Goal: Find specific page/section: Find specific page/section

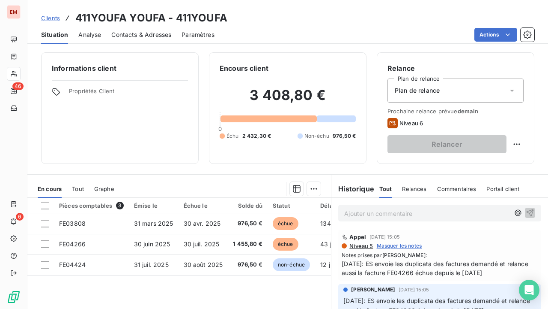
click at [51, 14] on link "Clients" at bounding box center [50, 18] width 19 height 9
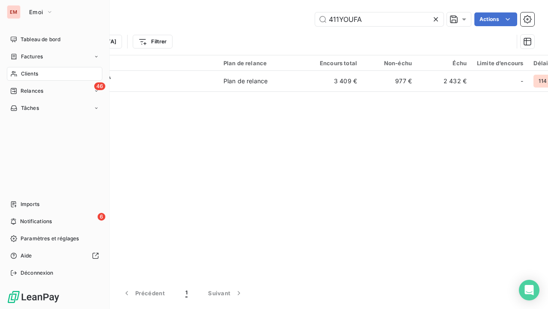
click at [17, 15] on div "EM" at bounding box center [14, 12] width 14 height 14
click at [37, 15] on span "Emoi" at bounding box center [36, 12] width 14 height 7
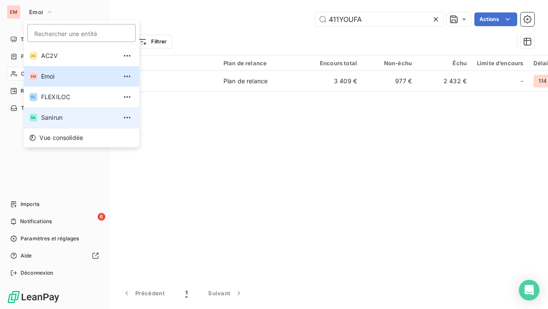
click at [56, 110] on li "SA Sanirun" at bounding box center [81, 117] width 115 height 21
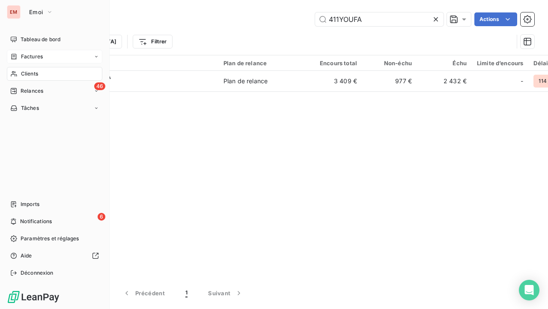
type input "ST S"
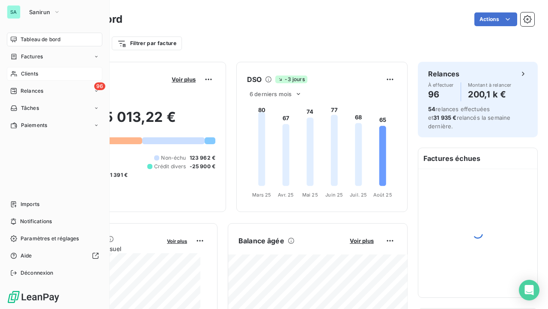
click at [21, 75] on span "Clients" at bounding box center [29, 74] width 17 height 8
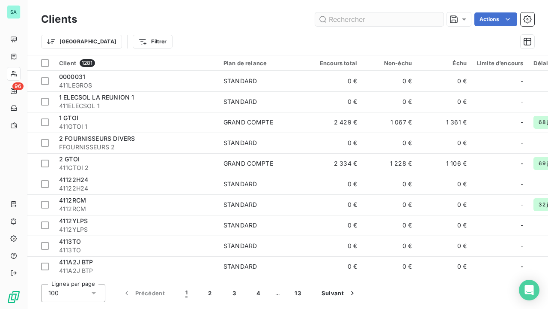
click at [399, 18] on input "text" at bounding box center [379, 19] width 129 height 14
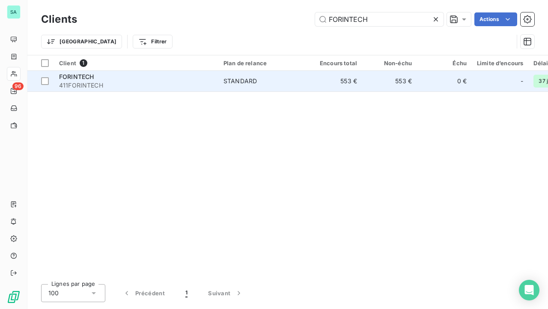
type input "FORINTECH"
click at [268, 85] on td "STANDARD" at bounding box center [263, 81] width 89 height 21
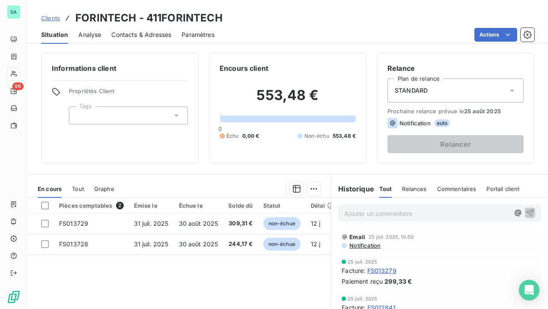
click at [52, 20] on span "Clients" at bounding box center [50, 18] width 19 height 7
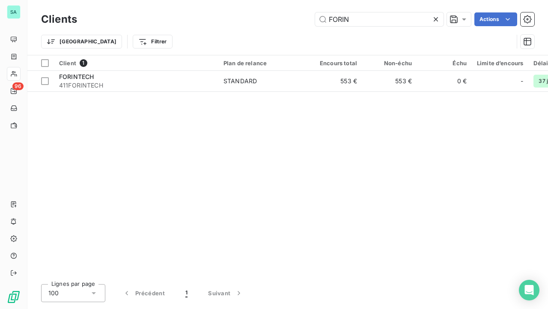
type input "FORIN"
click at [436, 19] on icon at bounding box center [436, 19] width 9 height 9
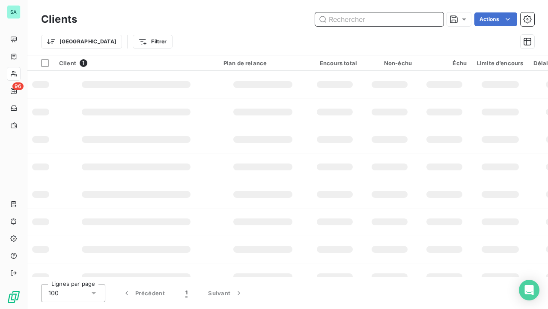
click at [409, 19] on input "text" at bounding box center [379, 19] width 129 height 14
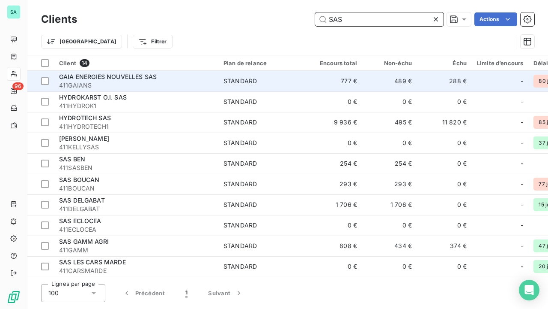
type input "SAS"
click at [140, 78] on span "GAIA ENERGIES NOUVELLES SAS" at bounding box center [108, 76] width 98 height 7
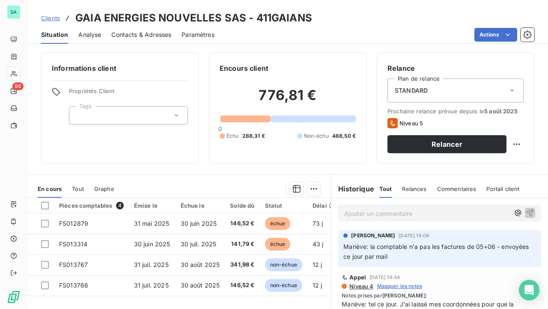
click at [55, 17] on span "Clients" at bounding box center [50, 18] width 19 height 7
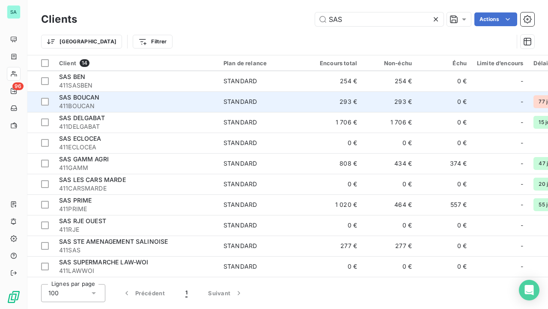
scroll to position [85, 0]
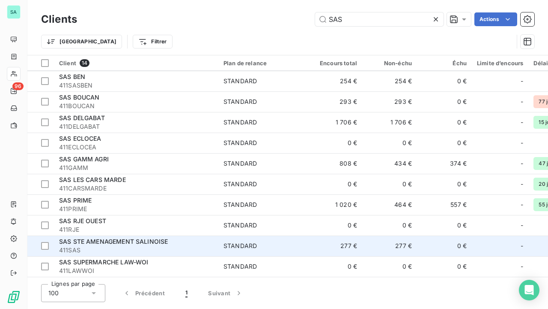
click at [126, 240] on span "SAS STE AMENAGEMENT SALINOISE" at bounding box center [113, 240] width 109 height 7
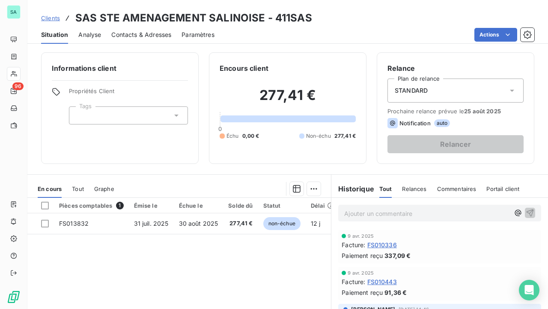
click at [51, 18] on span "Clients" at bounding box center [50, 18] width 19 height 7
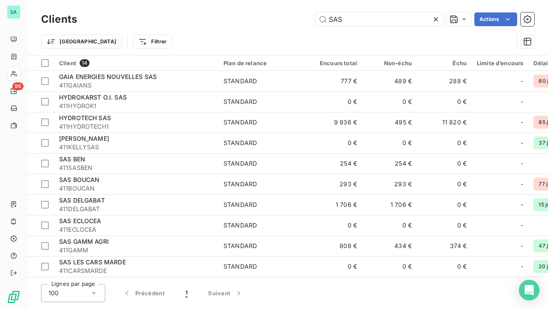
click at [438, 21] on icon at bounding box center [436, 19] width 9 height 9
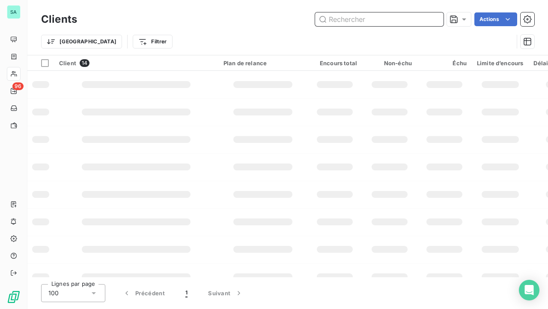
click at [383, 23] on input "text" at bounding box center [379, 19] width 129 height 14
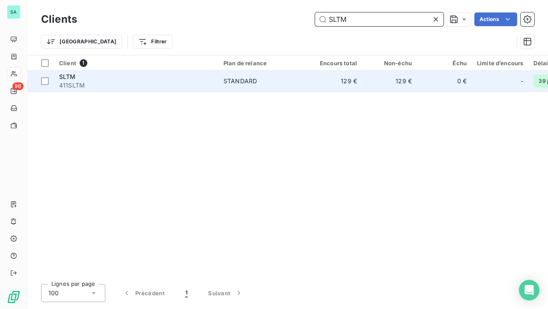
type input "SLTM"
click at [209, 84] on span "411SLTM" at bounding box center [136, 85] width 154 height 9
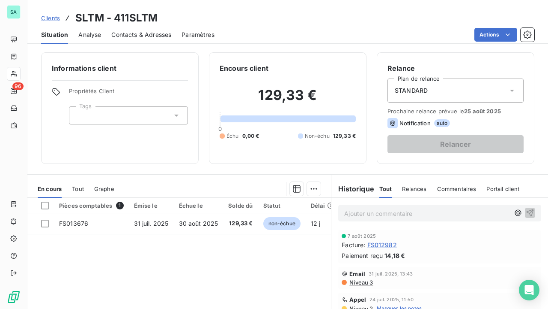
click at [44, 19] on span "Clients" at bounding box center [50, 18] width 19 height 7
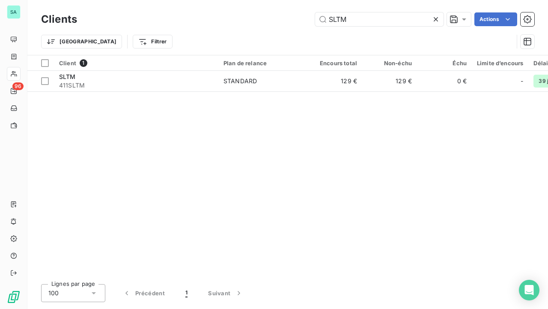
click at [434, 20] on icon at bounding box center [436, 19] width 9 height 9
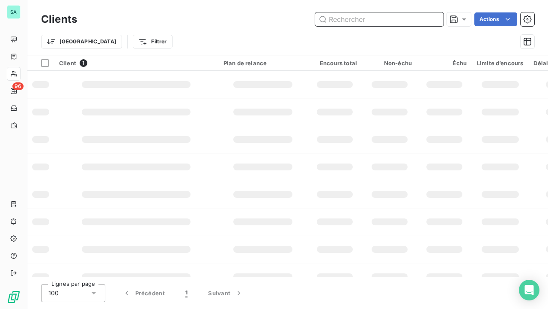
click at [389, 21] on input "text" at bounding box center [379, 19] width 129 height 14
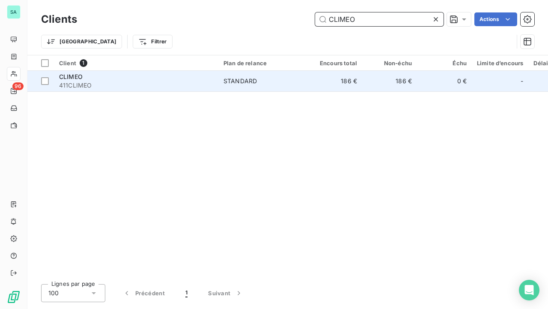
type input "CLIMEO"
click at [100, 80] on div "CLIMEO" at bounding box center [136, 76] width 154 height 9
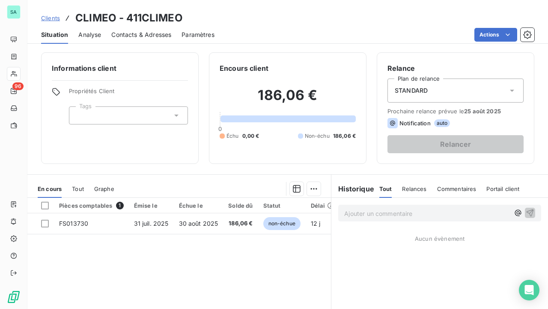
click at [51, 16] on span "Clients" at bounding box center [50, 18] width 19 height 7
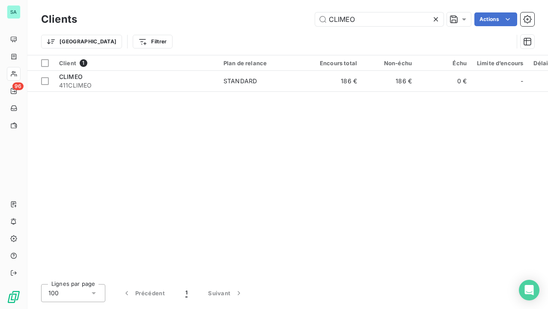
click at [438, 21] on icon at bounding box center [436, 19] width 9 height 9
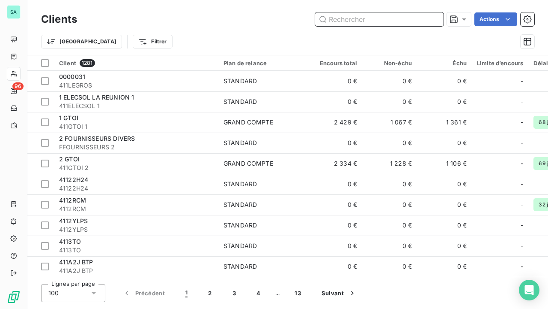
click at [440, 22] on input "text" at bounding box center [379, 19] width 129 height 14
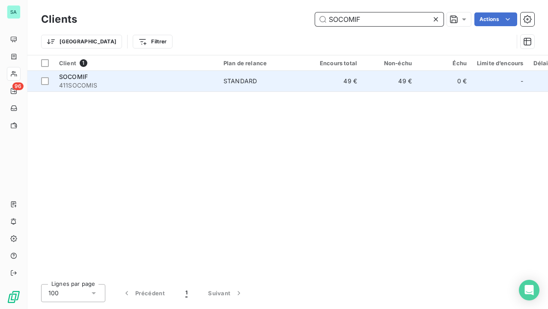
type input "SOCOMIF"
click at [74, 83] on span "411SOCOMIS" at bounding box center [136, 85] width 154 height 9
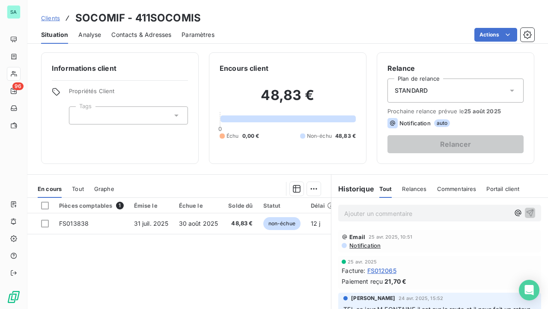
click at [50, 19] on span "Clients" at bounding box center [50, 18] width 19 height 7
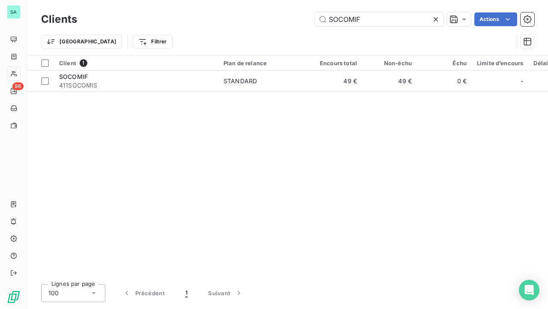
click at [437, 18] on icon at bounding box center [436, 19] width 4 height 4
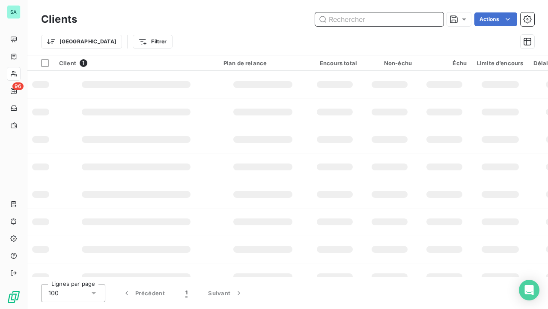
click at [399, 20] on input "text" at bounding box center [379, 19] width 129 height 14
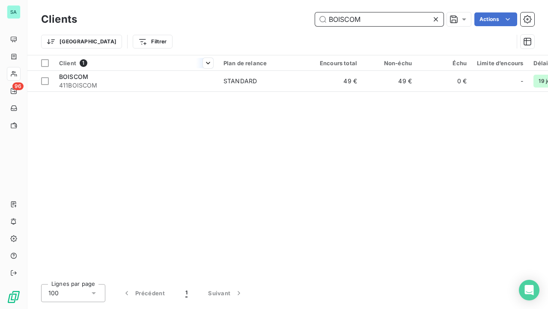
type input "BOISCOM"
click at [89, 68] on th "Client 1" at bounding box center [136, 62] width 165 height 15
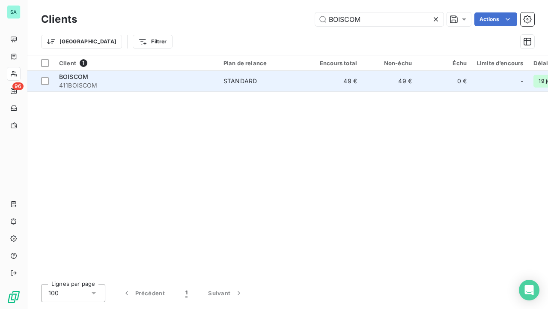
click at [86, 79] on span "BOISCOM" at bounding box center [73, 76] width 29 height 7
